Goal: Task Accomplishment & Management: Manage account settings

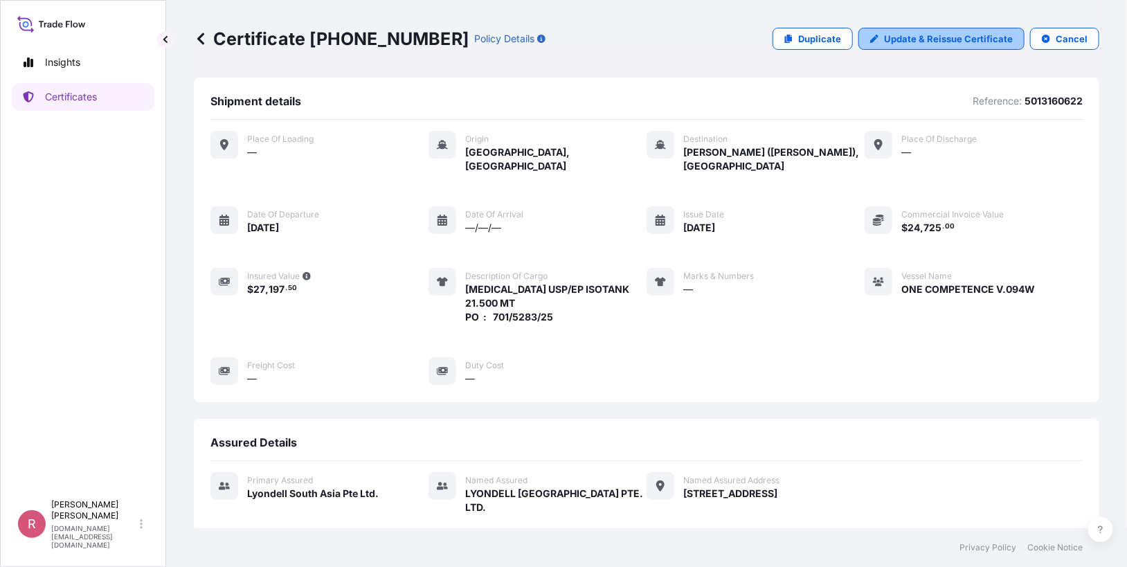
click at [906, 40] on p "Update & Reissue Certificate" at bounding box center [948, 39] width 129 height 14
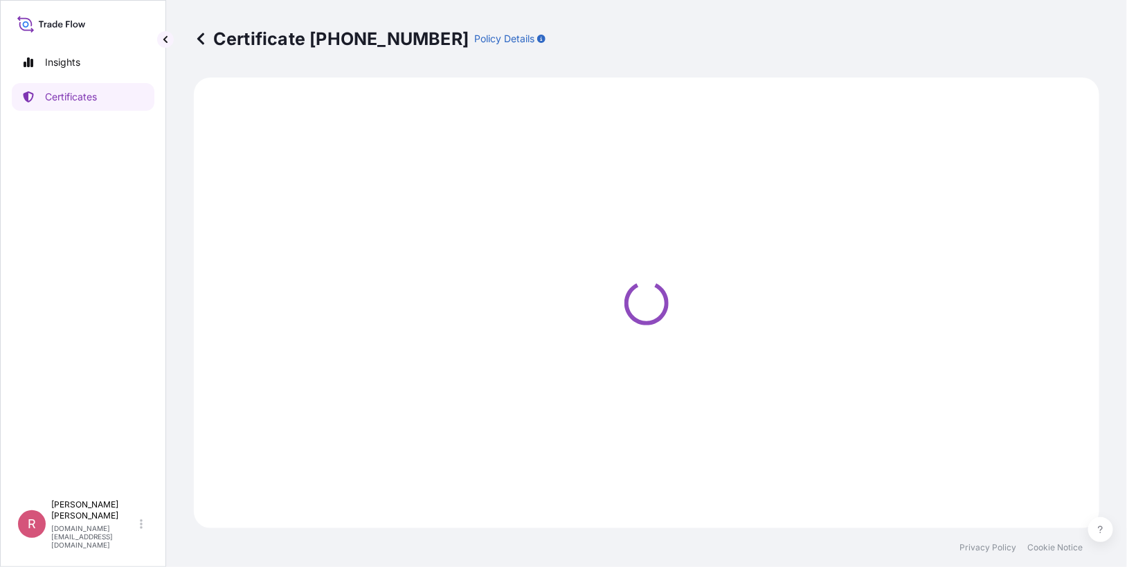
select select "Sea"
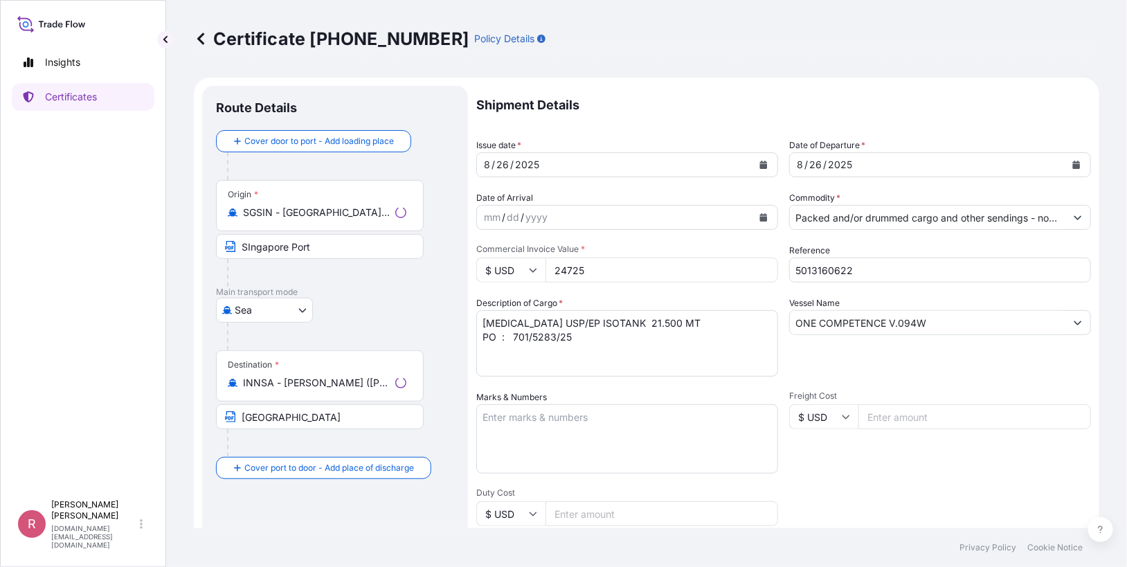
type input "[STREET_ADDRESS]"
select select "32022"
click at [884, 265] on input "5013160622" at bounding box center [940, 269] width 302 height 25
click at [915, 272] on input "5013160622/" at bounding box center [940, 269] width 302 height 25
paste input "990766396"
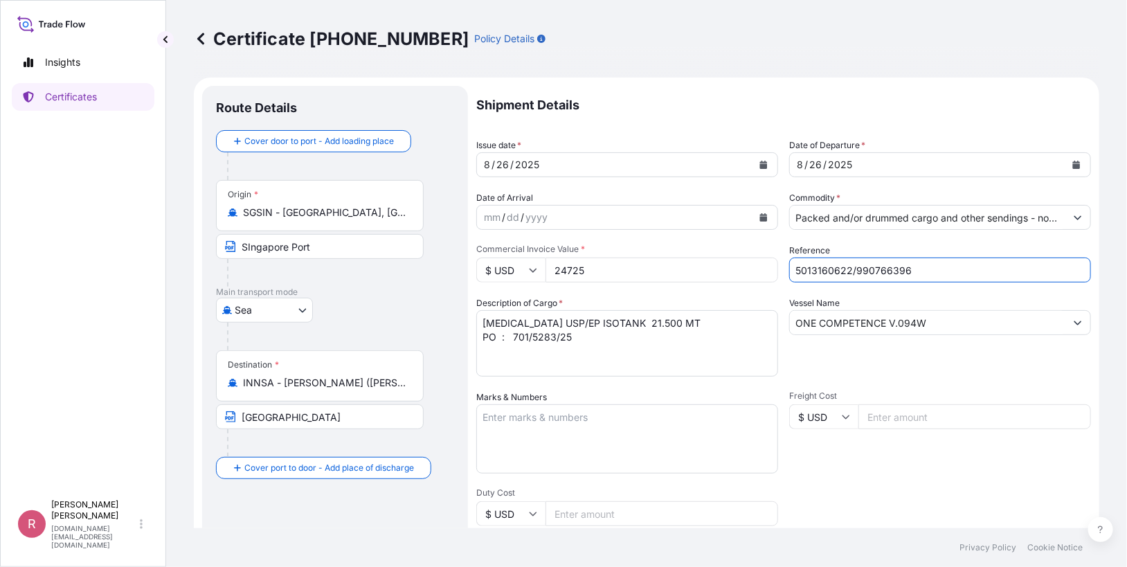
type input "5013160622/990766396"
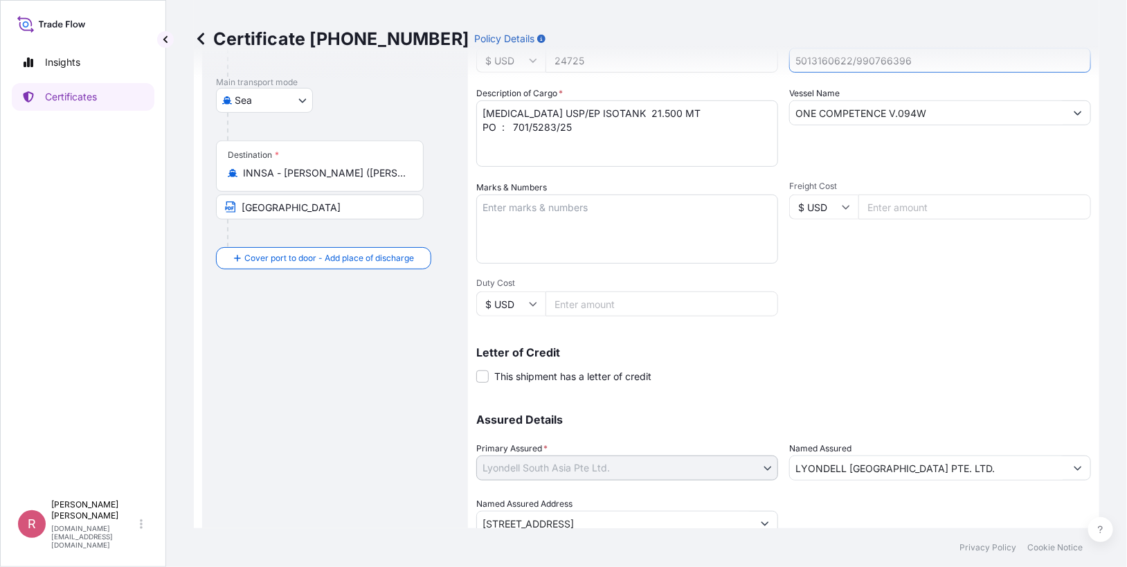
scroll to position [264, 0]
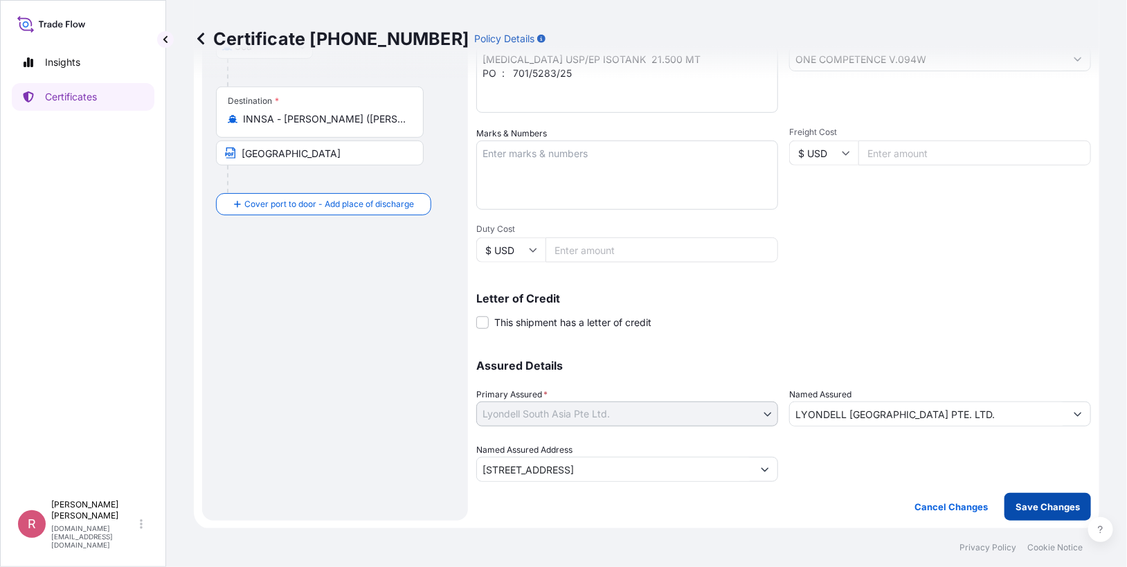
click at [1004, 504] on button "Save Changes" at bounding box center [1047, 507] width 86 height 28
type input "[STREET_ADDRESS]"
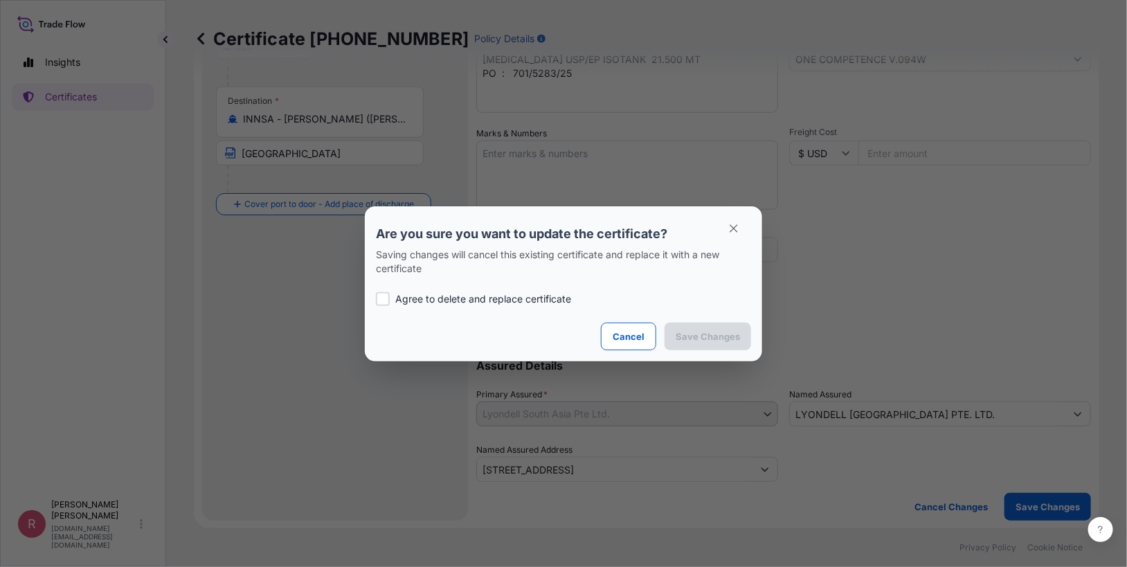
click at [448, 298] on p "Agree to delete and replace certificate" at bounding box center [483, 299] width 176 height 14
checkbox input "true"
click at [717, 334] on p "Save Changes" at bounding box center [707, 336] width 64 height 14
type input "[STREET_ADDRESS]"
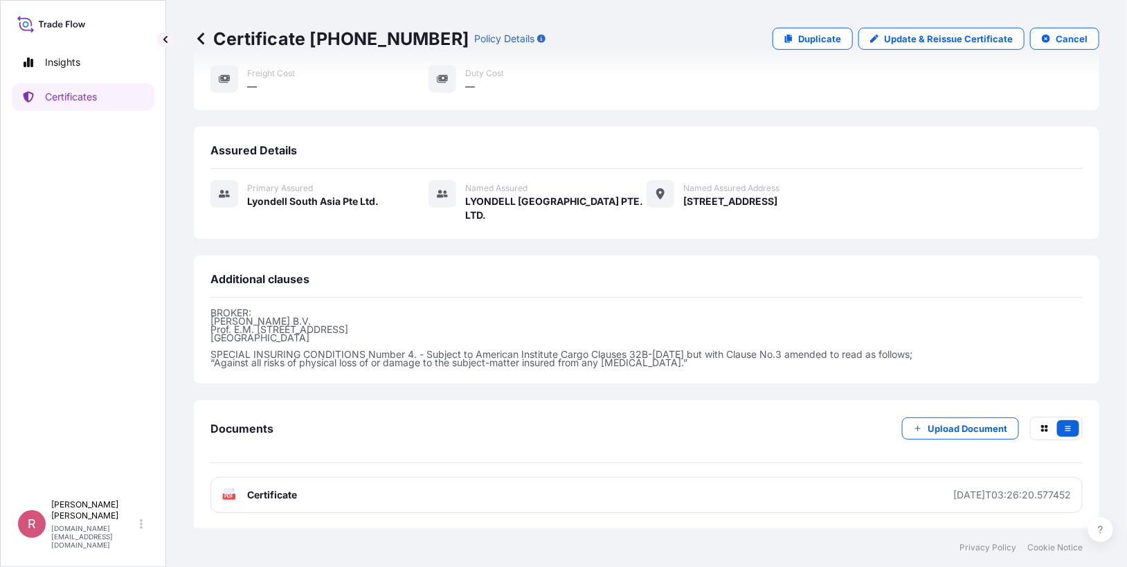
scroll to position [305, 0]
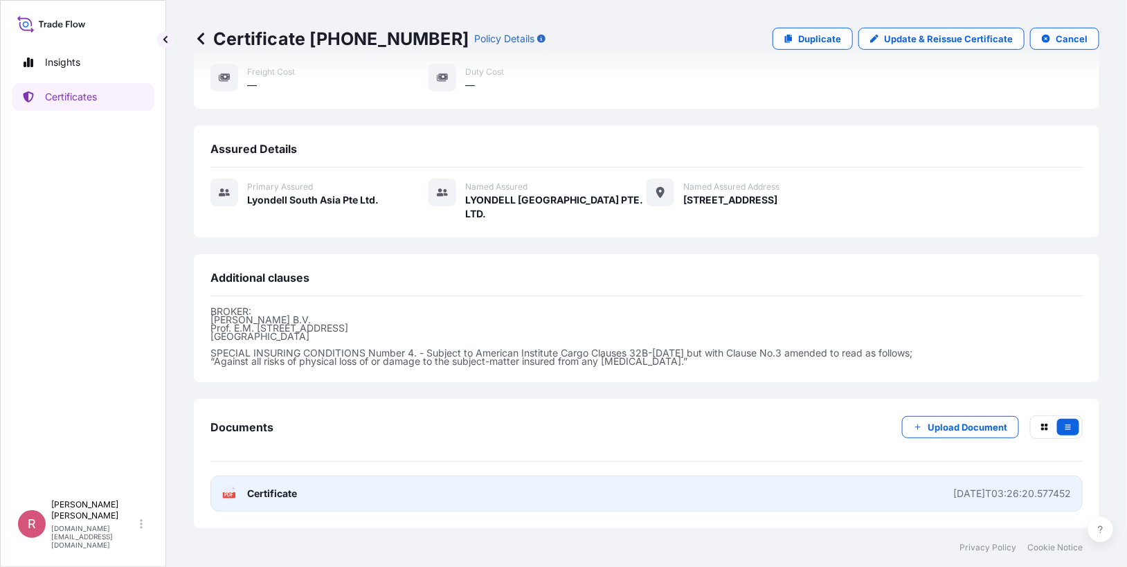
click at [248, 493] on span "Certificate" at bounding box center [272, 493] width 50 height 14
